Goal: Information Seeking & Learning: Learn about a topic

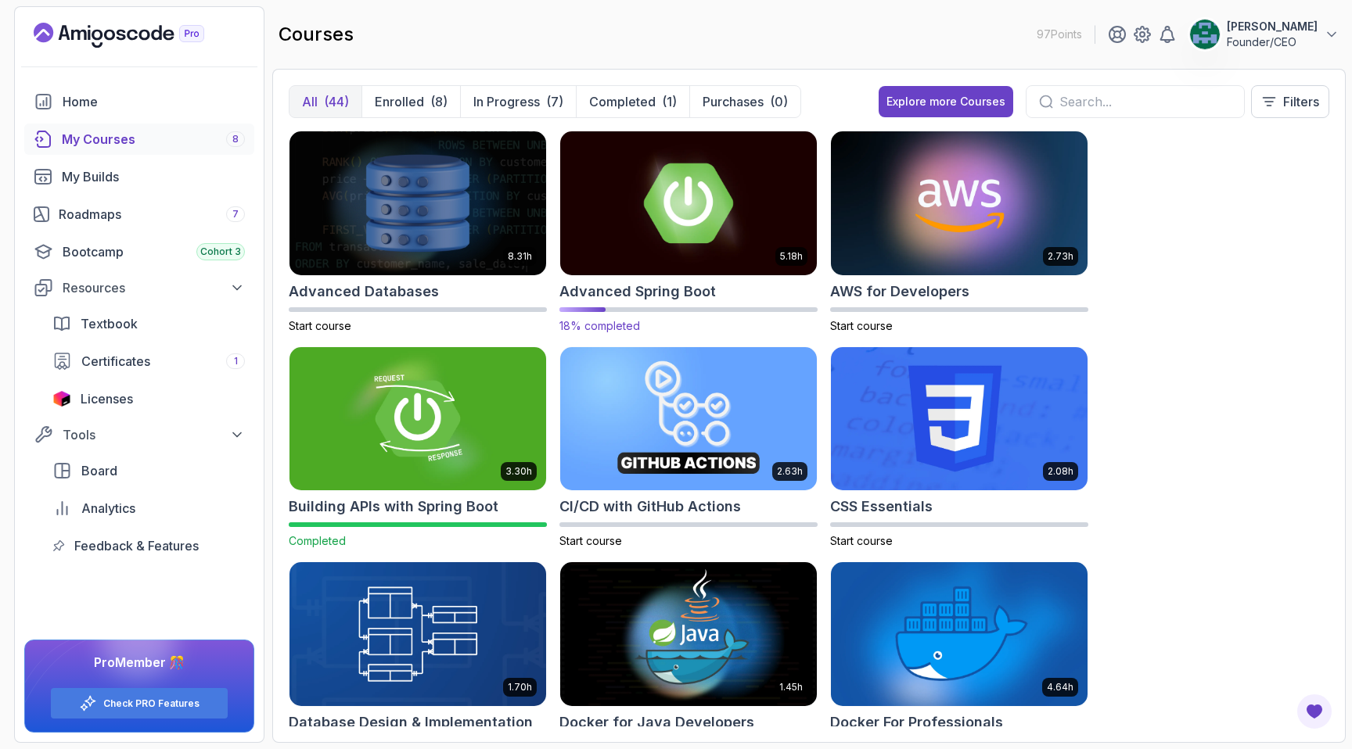
click at [637, 224] on img at bounding box center [688, 203] width 269 height 151
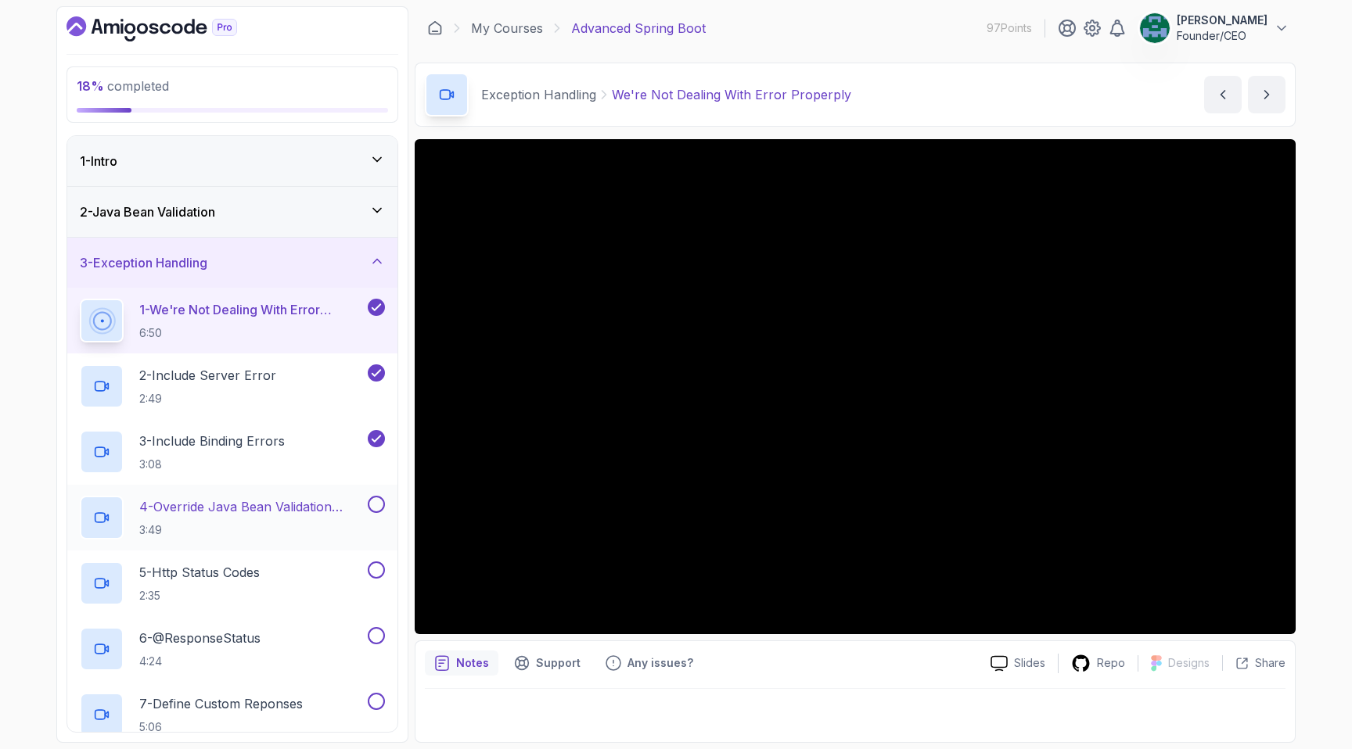
click at [261, 501] on p "4 - Override Java Bean Validation Messages" at bounding box center [251, 507] width 225 height 19
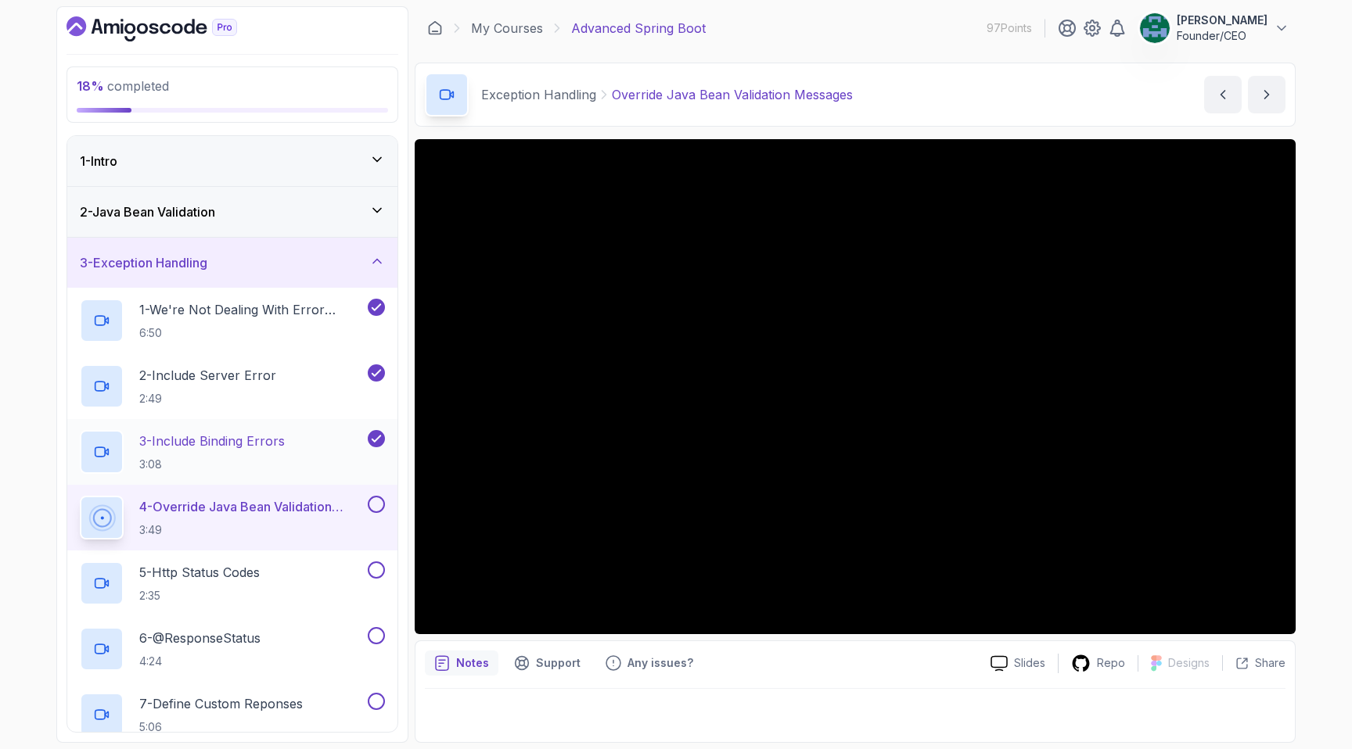
click at [262, 447] on p "3 - Include Binding Errors" at bounding box center [211, 441] width 145 height 19
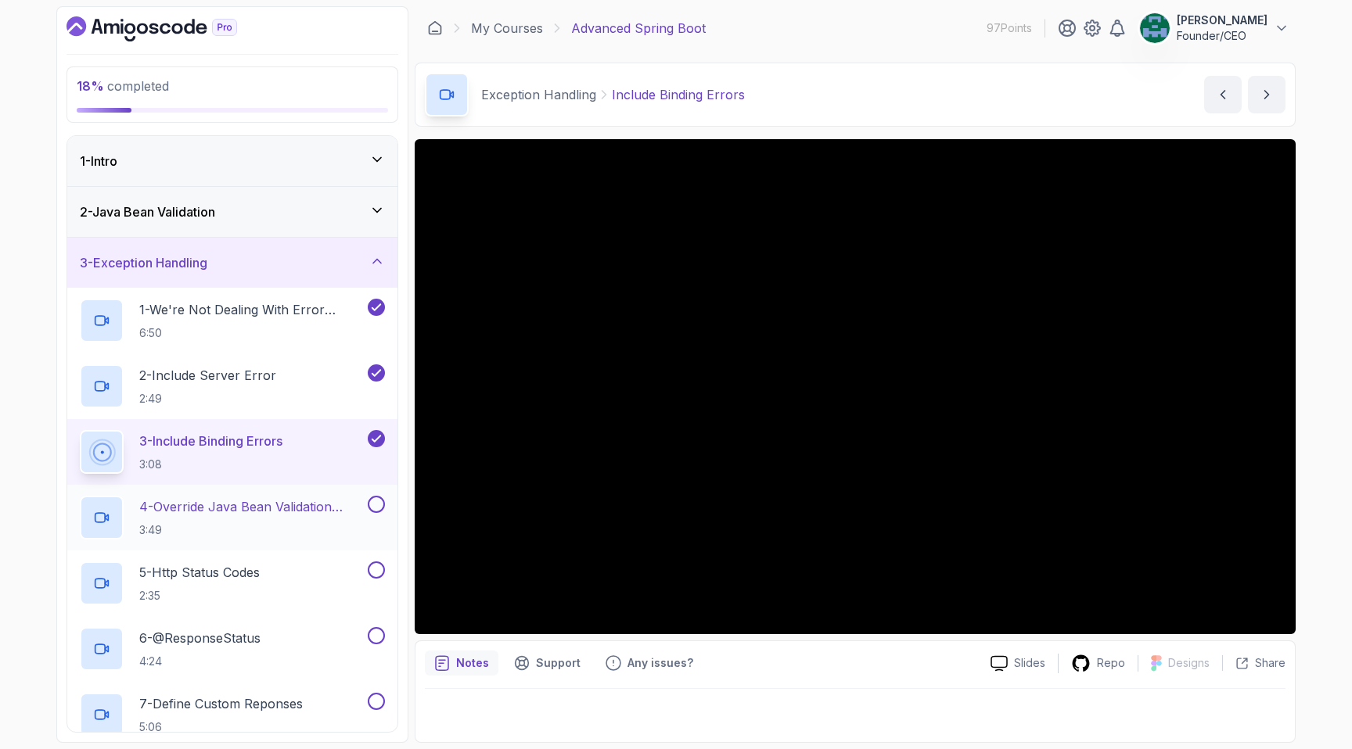
click at [255, 498] on p "4 - Override Java Bean Validation Messages" at bounding box center [251, 507] width 225 height 19
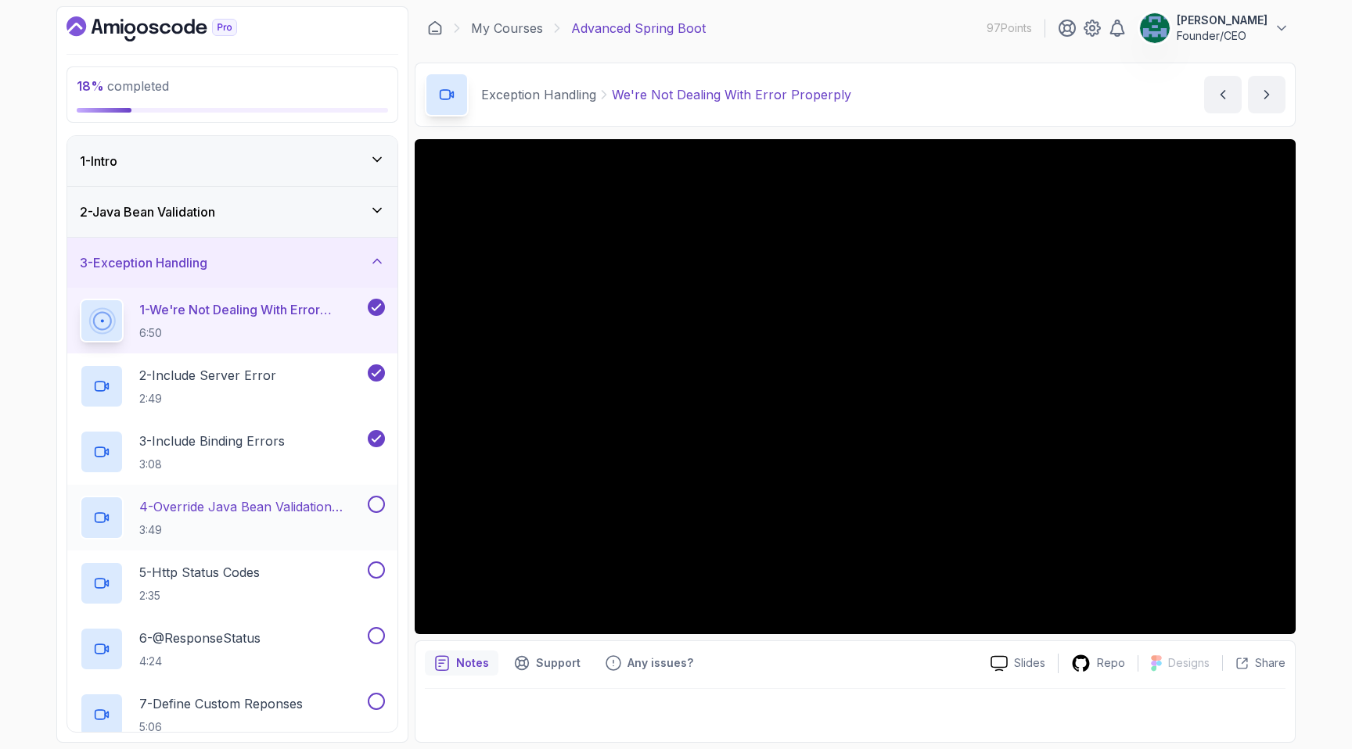
click at [294, 508] on p "4 - Override Java Bean Validation Messages" at bounding box center [251, 507] width 225 height 19
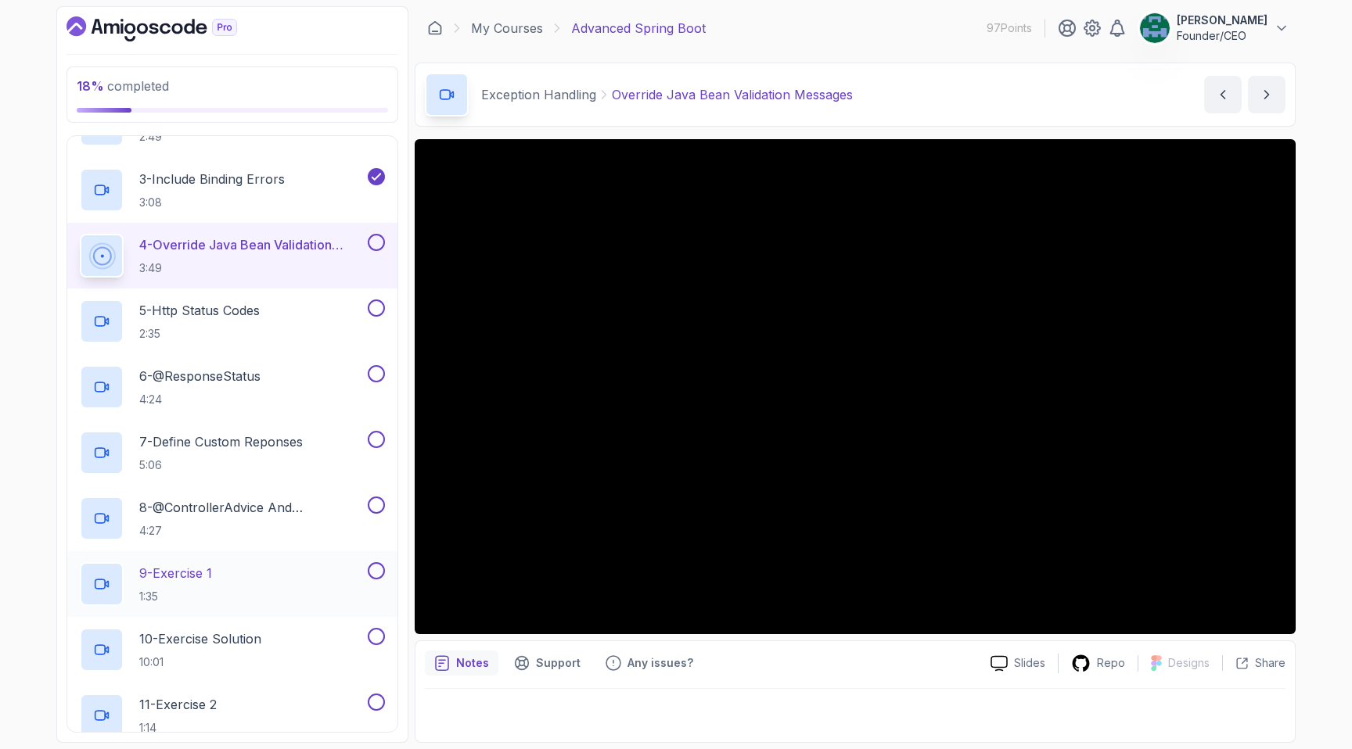
scroll to position [263, 0]
click at [835, 35] on div "My Courses Advanced Spring Boot 97 Points John Woolley Founder/CEO" at bounding box center [855, 28] width 881 height 44
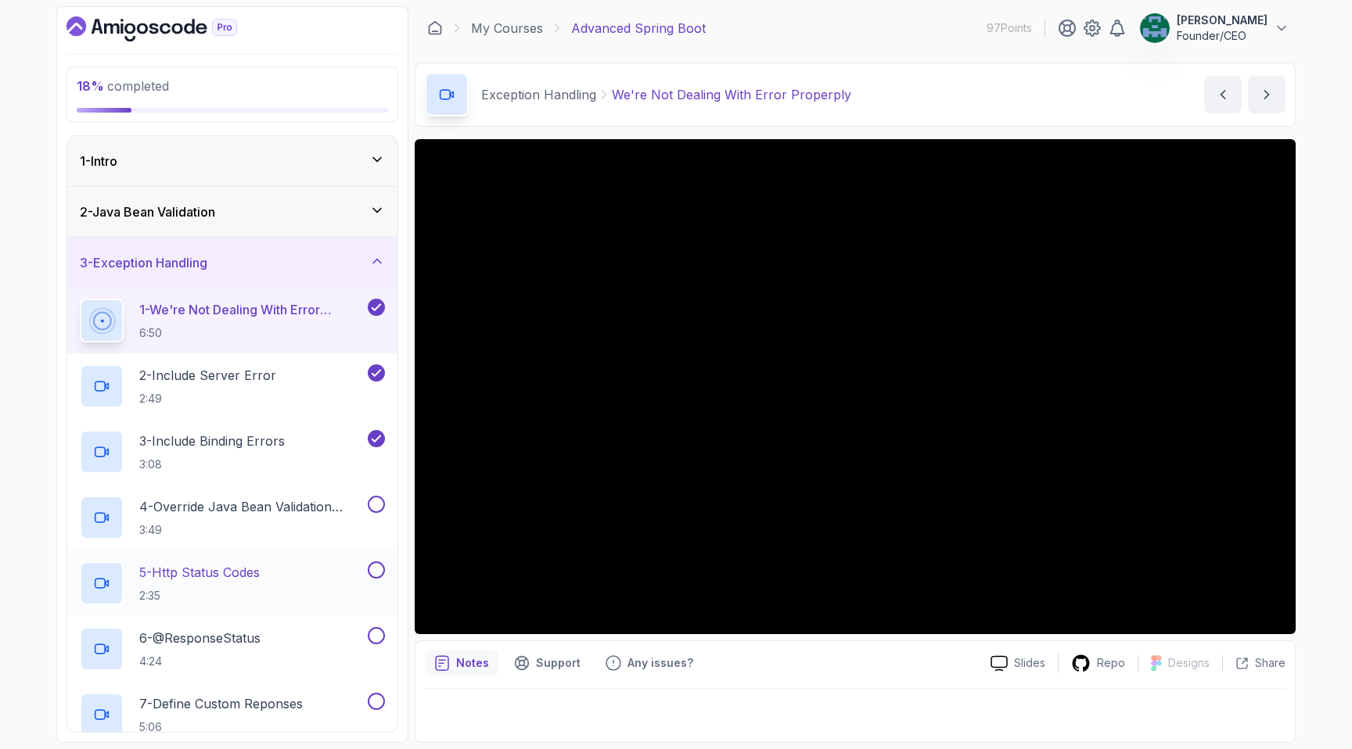
click at [242, 569] on p "5 - Http Status Codes" at bounding box center [199, 572] width 120 height 19
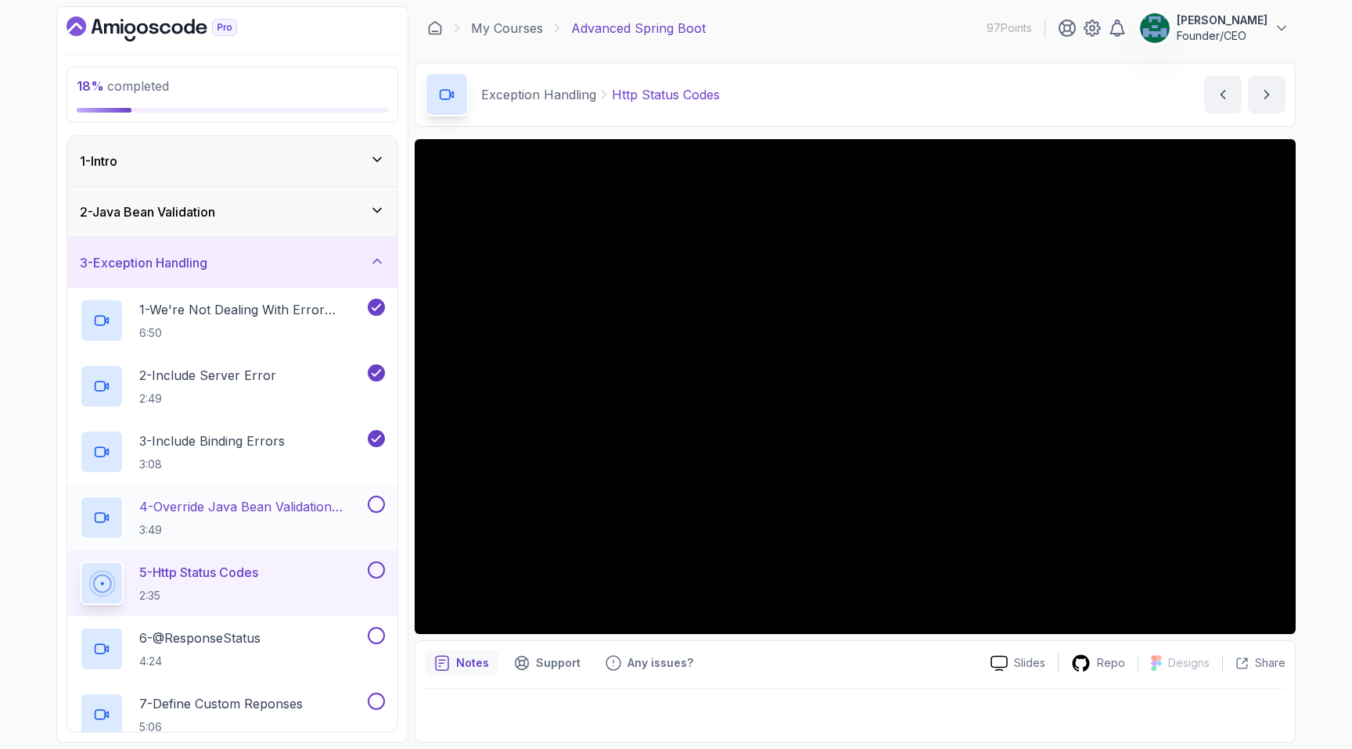
click at [290, 500] on p "4 - Override Java Bean Validation Messages" at bounding box center [251, 507] width 225 height 19
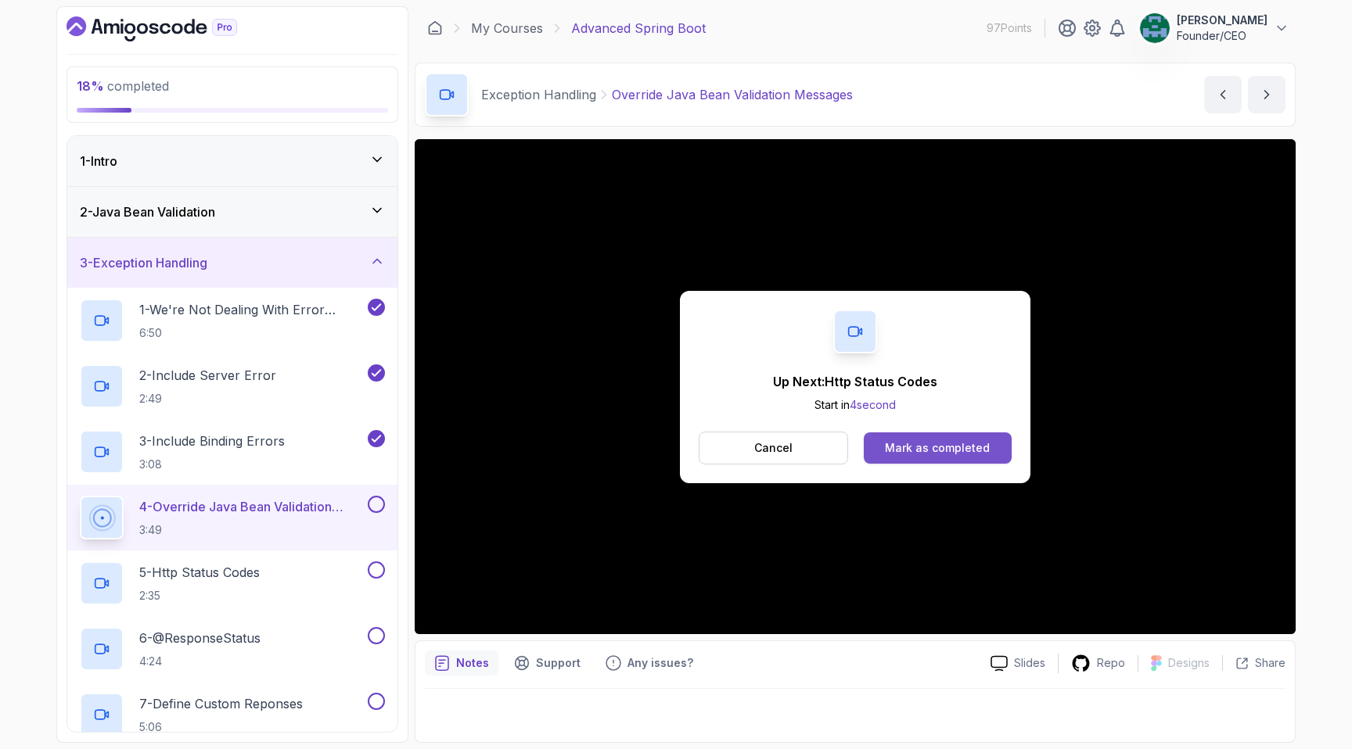
click at [969, 448] on div "Mark as completed" at bounding box center [937, 448] width 105 height 16
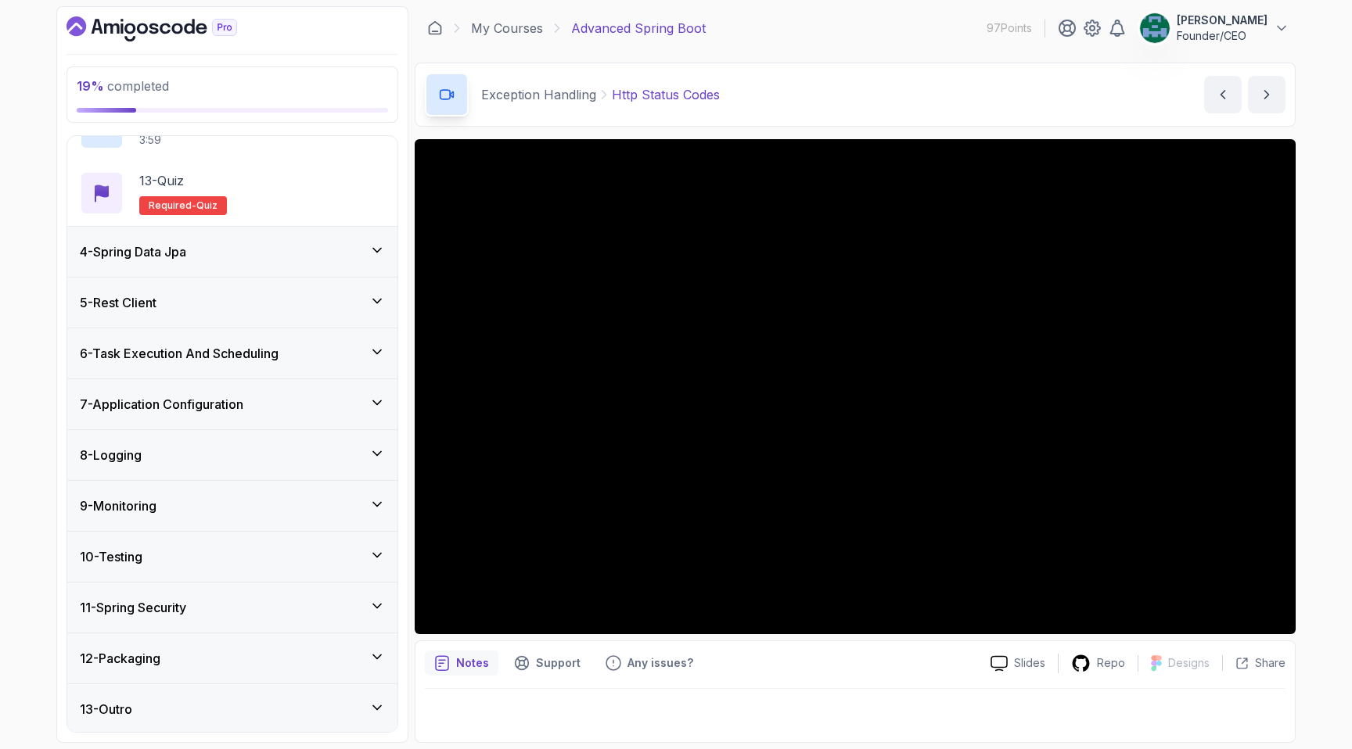
scroll to position [918, 0]
click at [260, 347] on h3 "6 - Task Execution And Scheduling" at bounding box center [179, 351] width 199 height 19
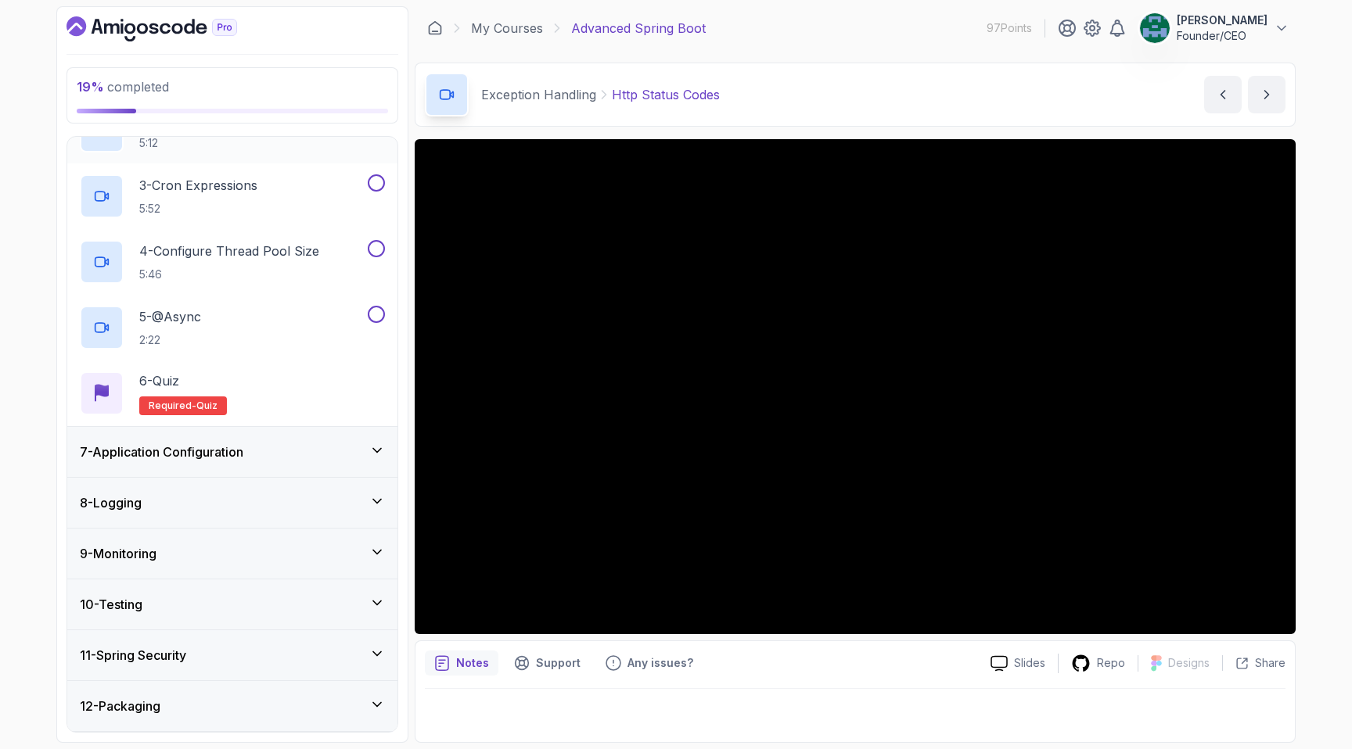
scroll to position [458, 0]
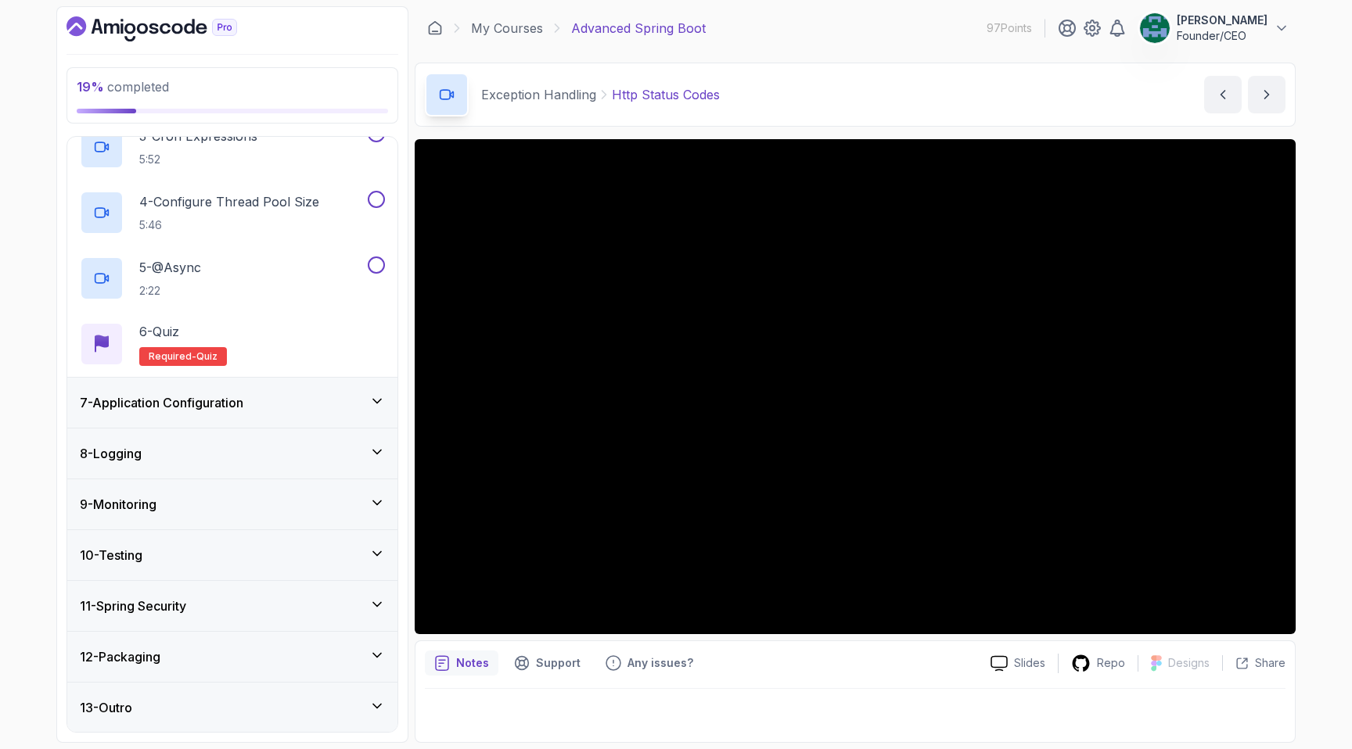
click at [213, 408] on h3 "7 - Application Configuration" at bounding box center [161, 402] width 163 height 19
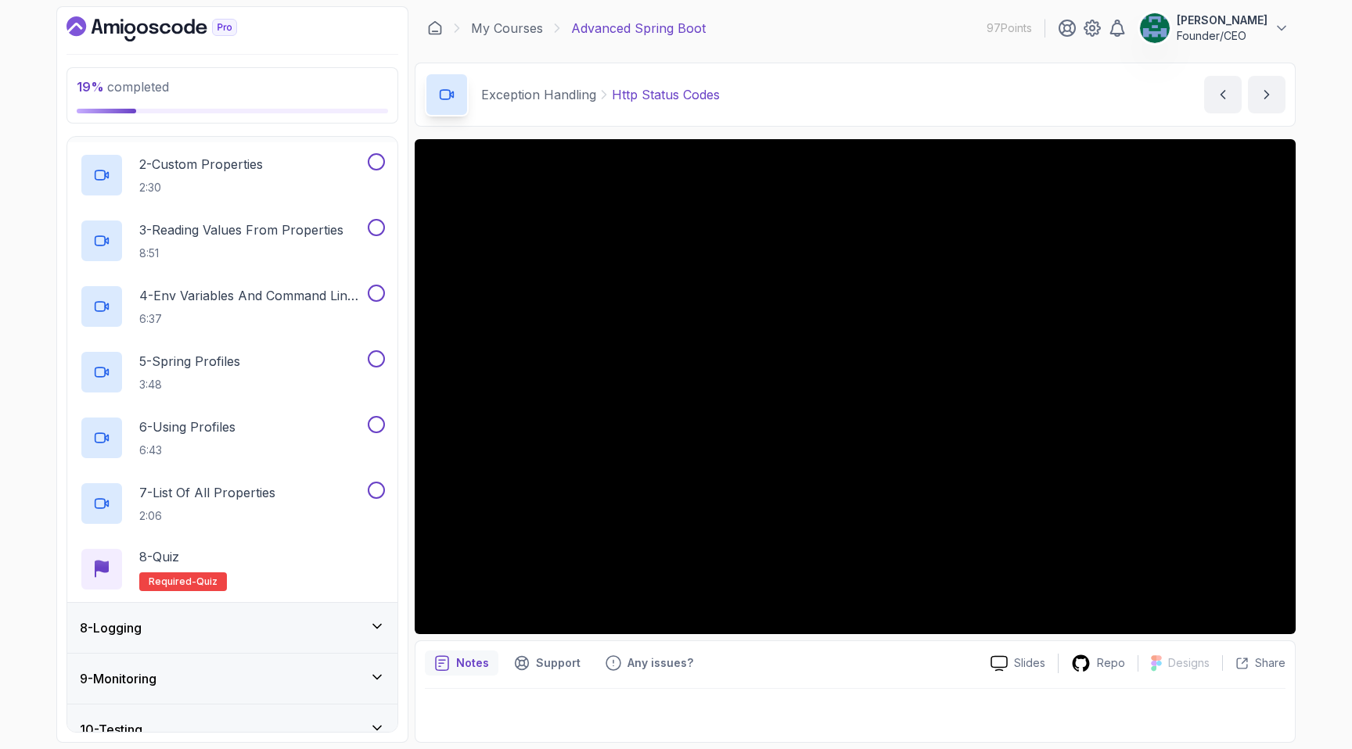
scroll to position [590, 0]
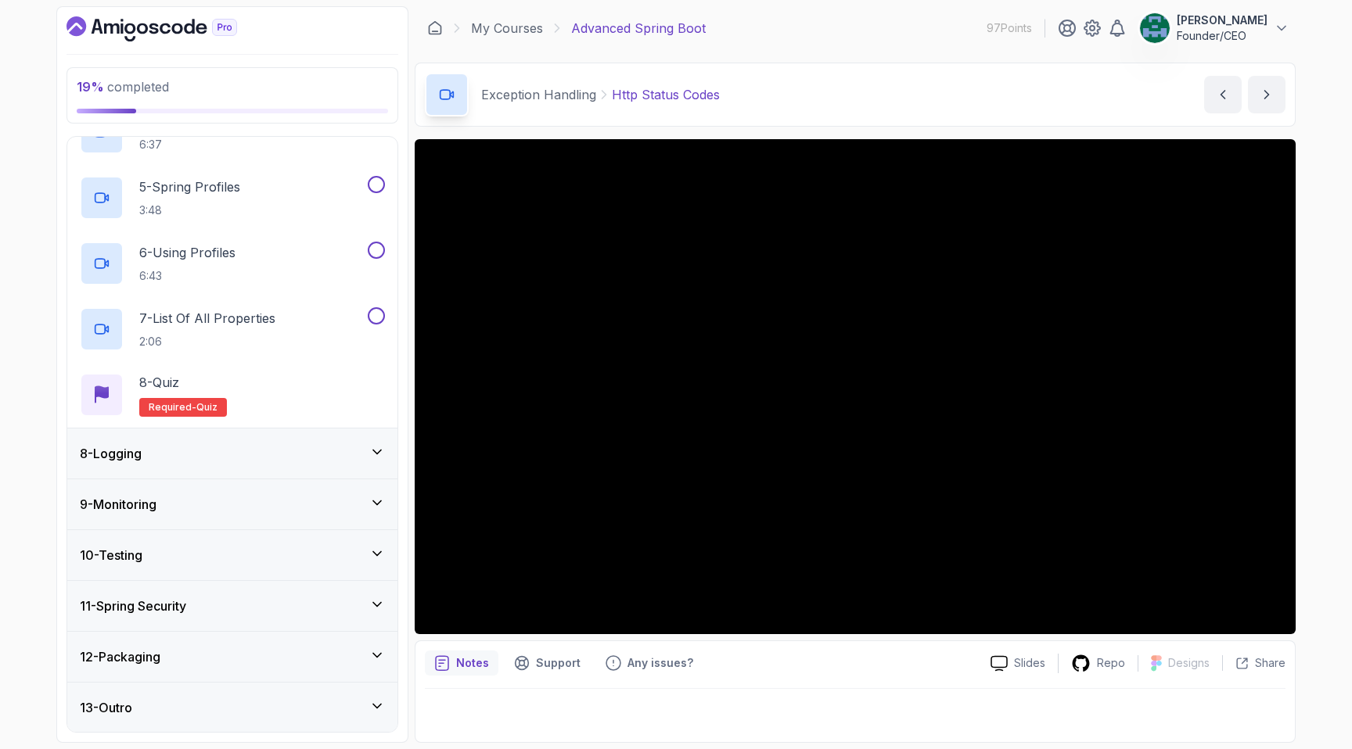
click at [221, 602] on div "11 - Spring Security" at bounding box center [232, 606] width 305 height 19
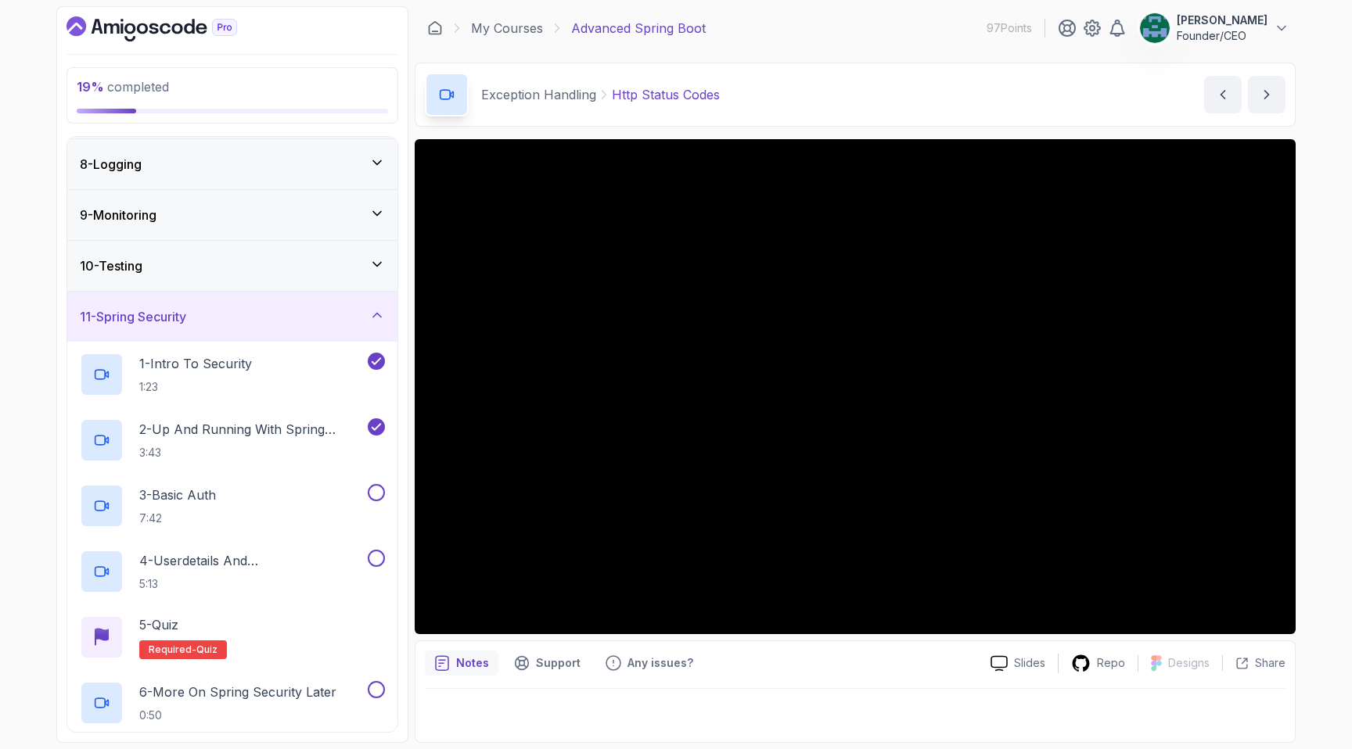
scroll to position [458, 0]
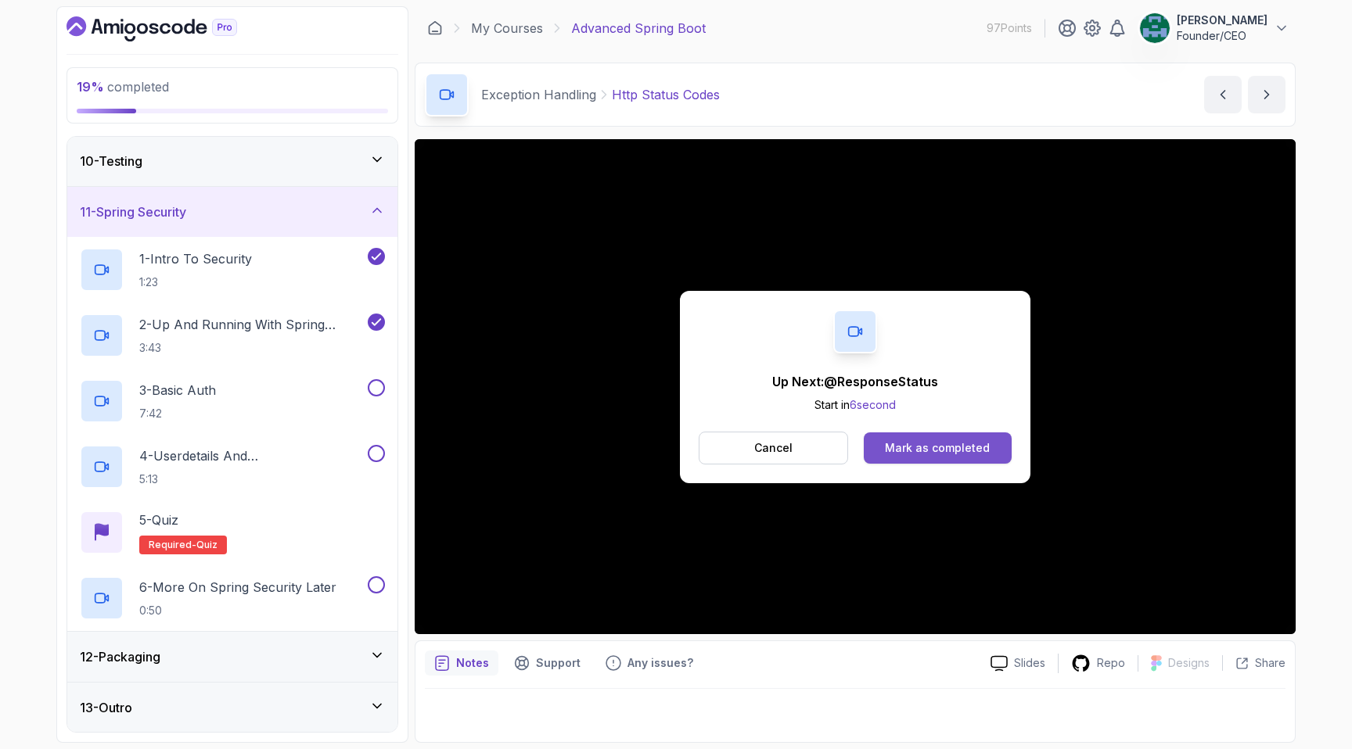
click at [881, 441] on button "Mark as completed" at bounding box center [938, 448] width 148 height 31
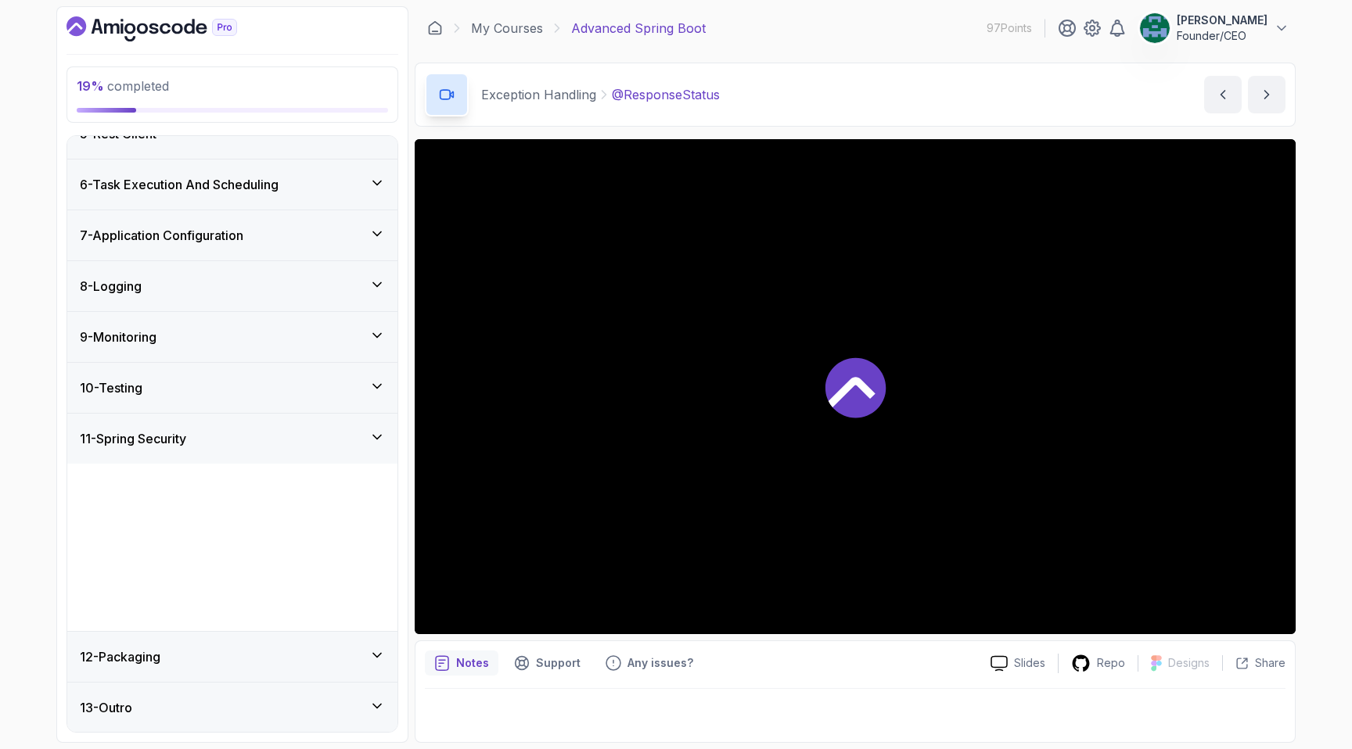
scroll to position [918, 0]
